Goal: Transaction & Acquisition: Obtain resource

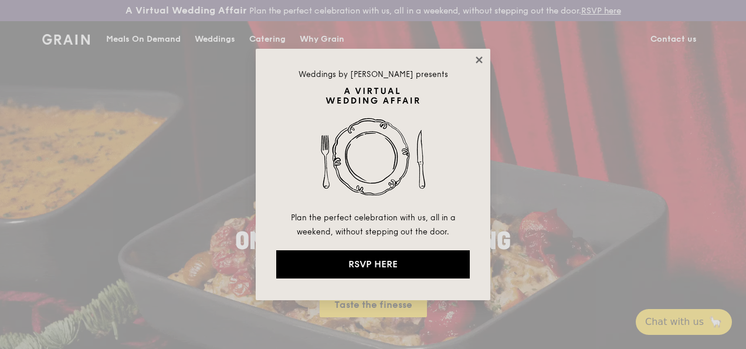
click at [478, 59] on icon at bounding box center [479, 59] width 6 height 6
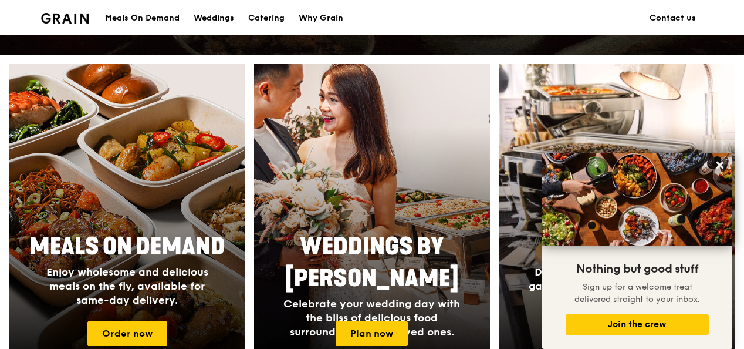
scroll to position [662, 0]
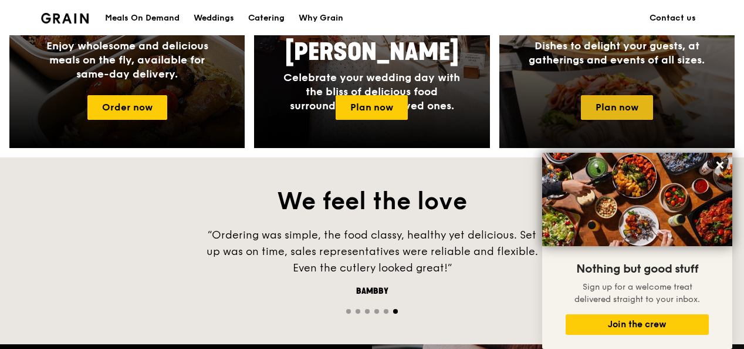
click at [618, 114] on link "Plan now" at bounding box center [617, 107] width 72 height 25
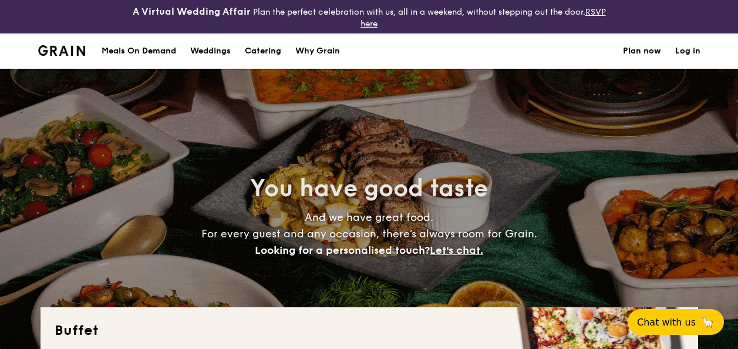
select select
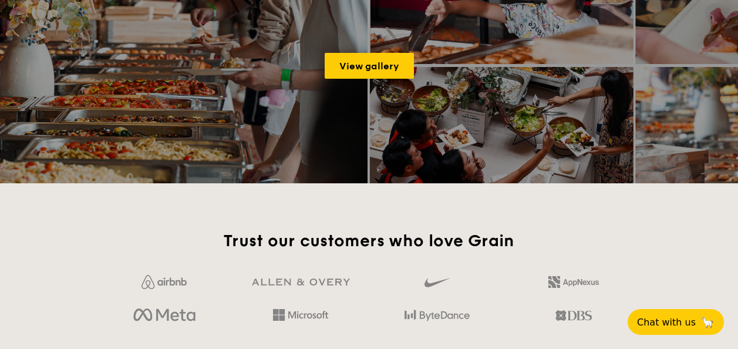
scroll to position [1702, 0]
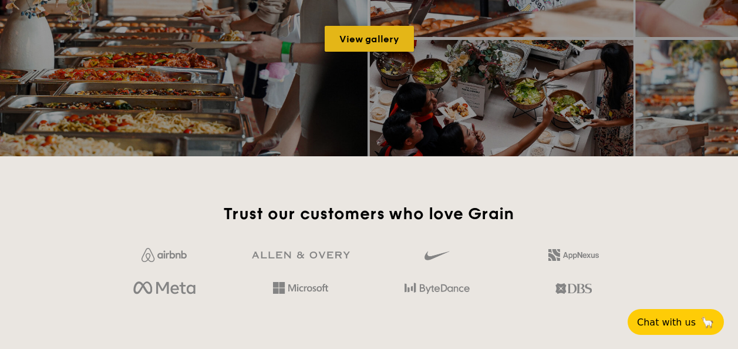
click at [395, 39] on link "View gallery" at bounding box center [368, 39] width 89 height 26
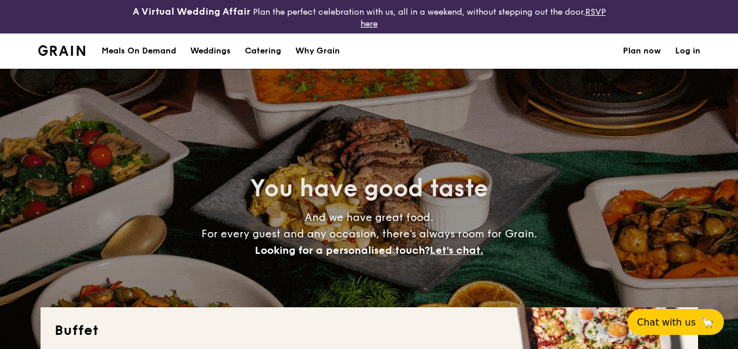
select select
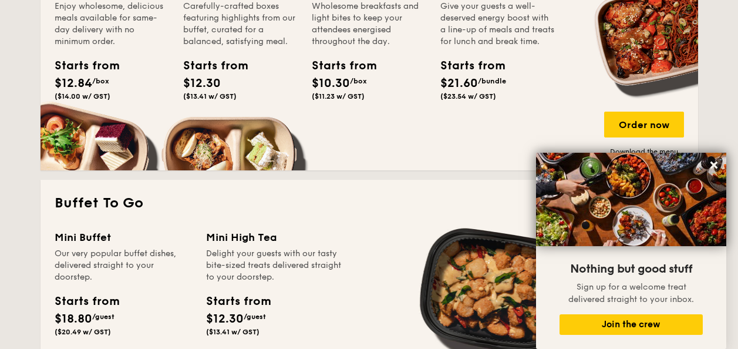
scroll to position [880, 0]
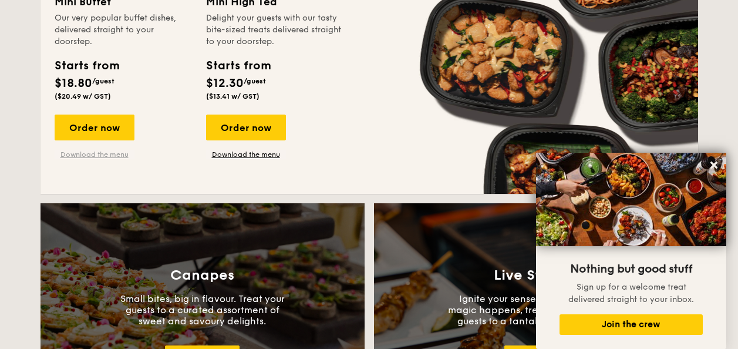
click at [81, 152] on link "Download the menu" at bounding box center [95, 154] width 80 height 9
